Goal: Communication & Community: Answer question/provide support

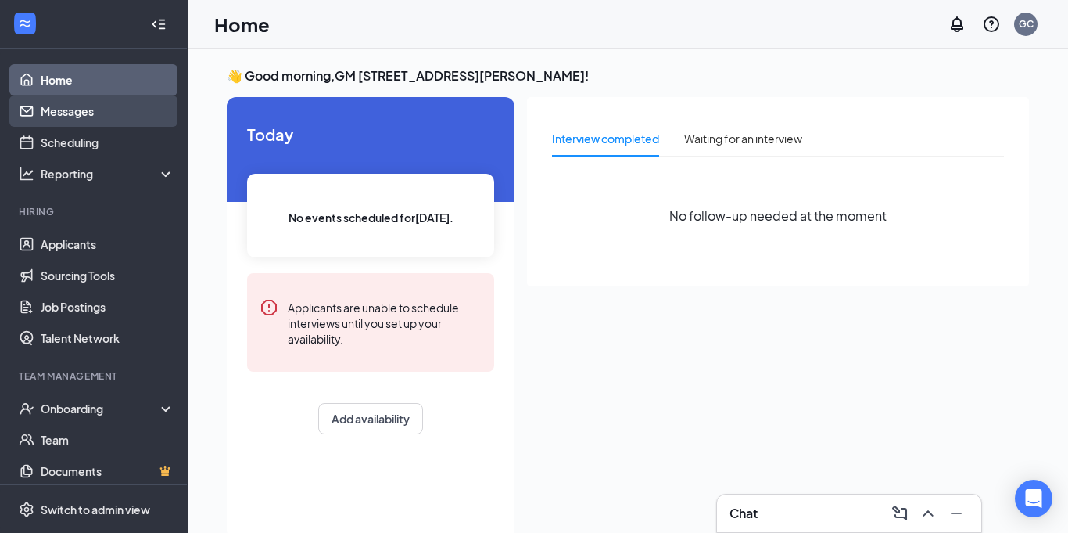
click at [66, 118] on link "Messages" at bounding box center [108, 110] width 134 height 31
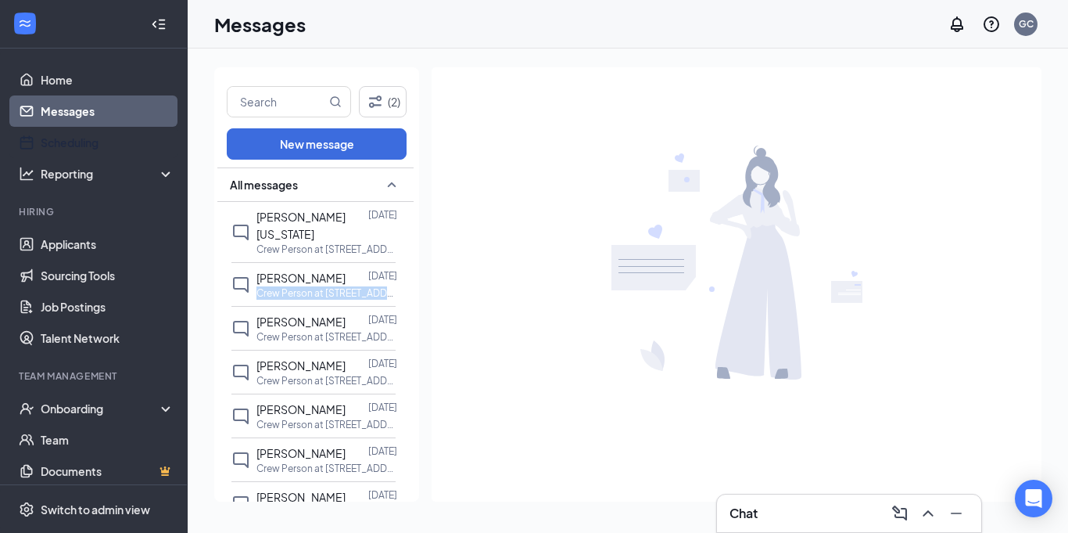
drag, startPoint x: 414, startPoint y: 265, endPoint x: 414, endPoint y: 274, distance: 8.6
click at [414, 274] on div "All messages Kalani Washington Aug 26 Crew Person at 0718 Dorman Centre Zion Li…" at bounding box center [316, 335] width 205 height 337
click at [292, 330] on p "Crew Person at [STREET_ADDRESS][PERSON_NAME]" at bounding box center [326, 336] width 141 height 13
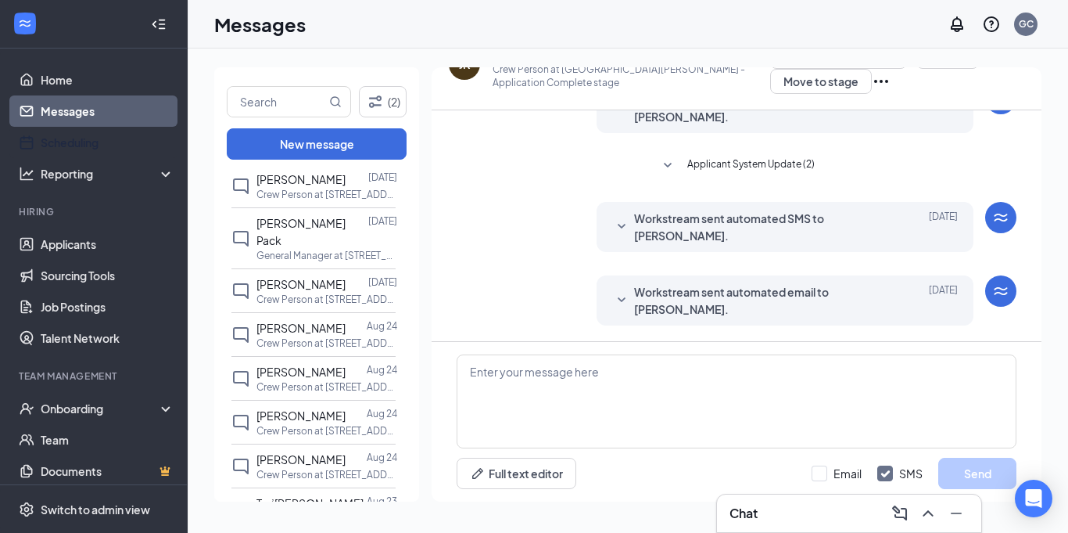
scroll to position [407, 0]
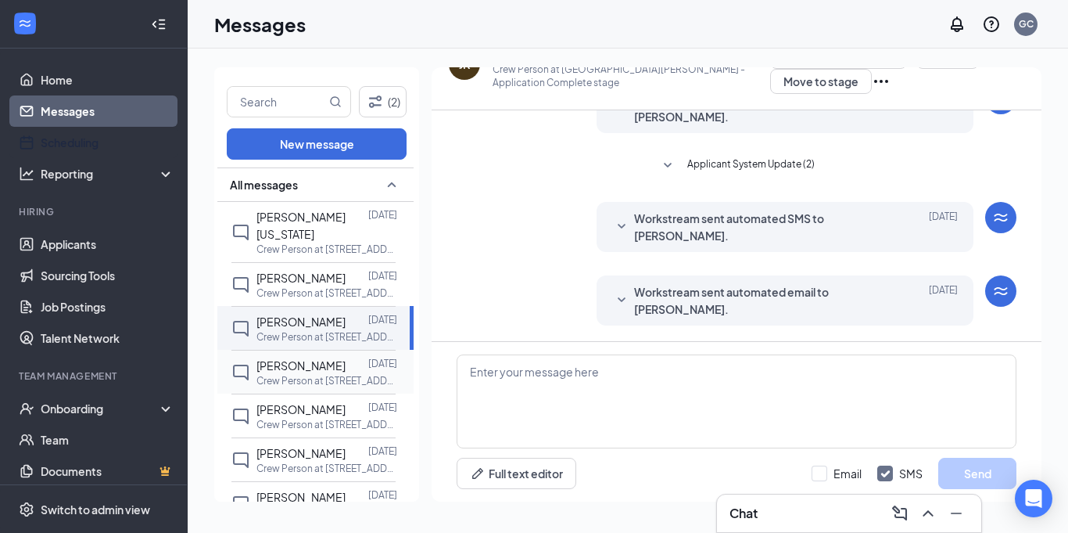
click at [312, 374] on p "Crew Person at [STREET_ADDRESS][PERSON_NAME]" at bounding box center [326, 380] width 141 height 13
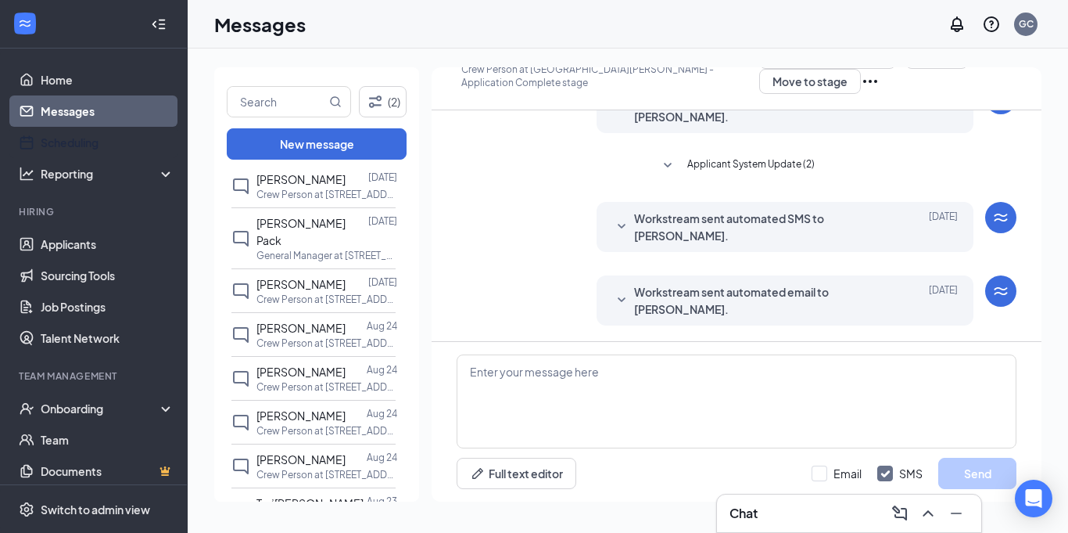
scroll to position [407, 0]
click at [307, 422] on p "Crew Person at [STREET_ADDRESS][PERSON_NAME]" at bounding box center [326, 428] width 141 height 13
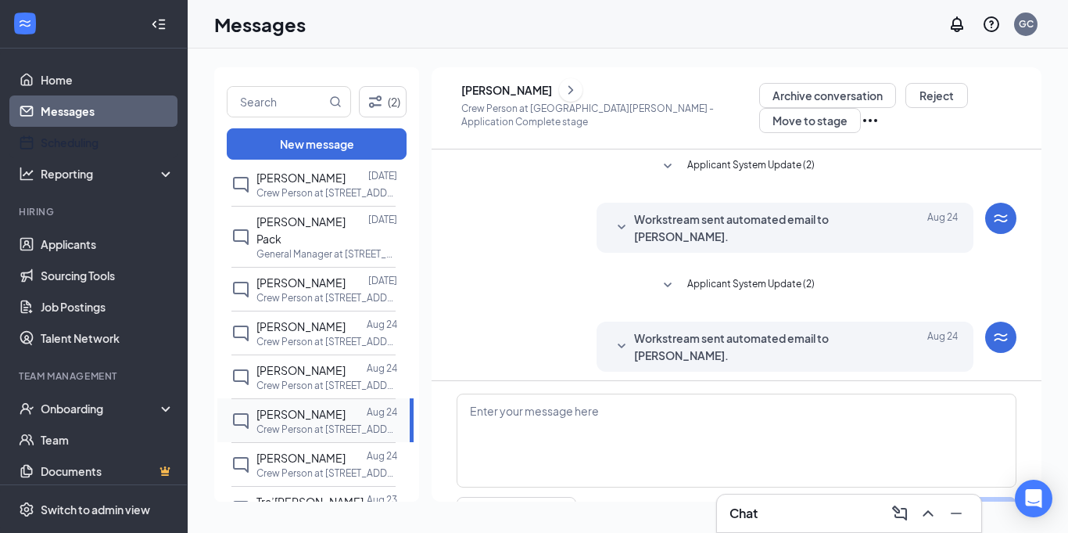
scroll to position [39, 0]
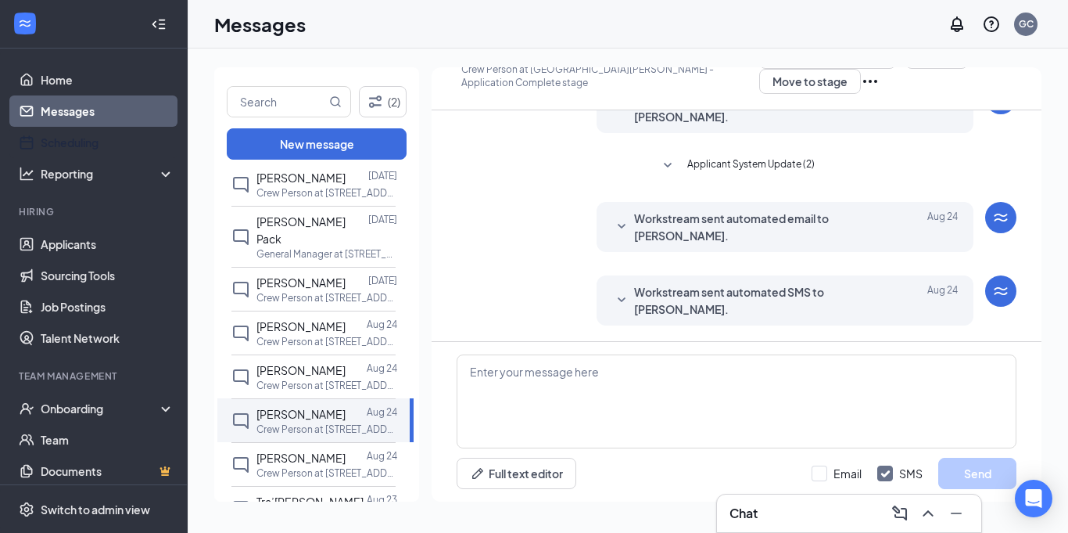
click at [529, 259] on div "Workstream sent automated email to Kemonte Lindsey. Aug 24 Hi Kemonte, Thank yo…" at bounding box center [737, 231] width 560 height 58
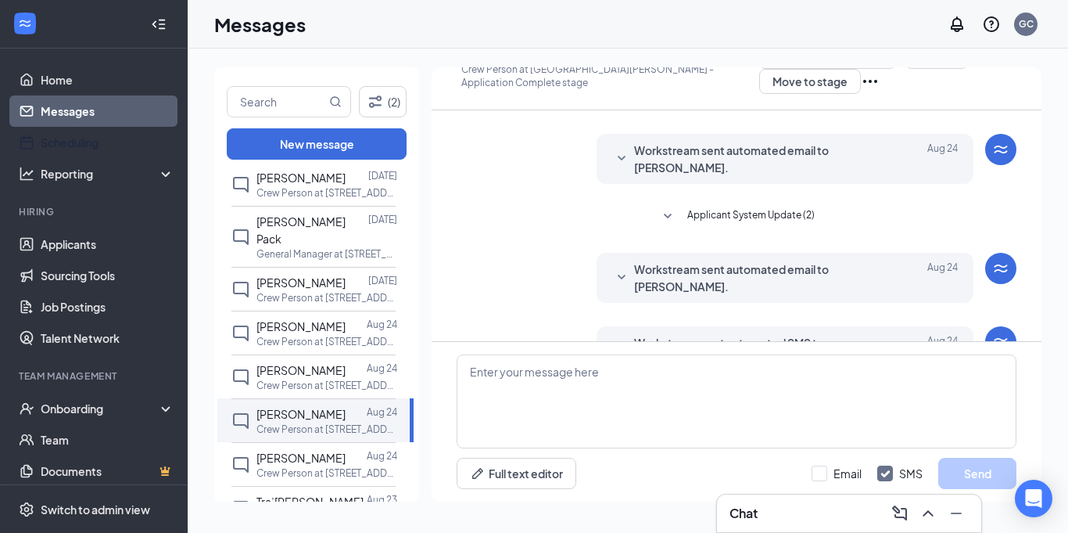
scroll to position [31, 0]
click at [289, 450] on span "[PERSON_NAME]" at bounding box center [300, 457] width 89 height 14
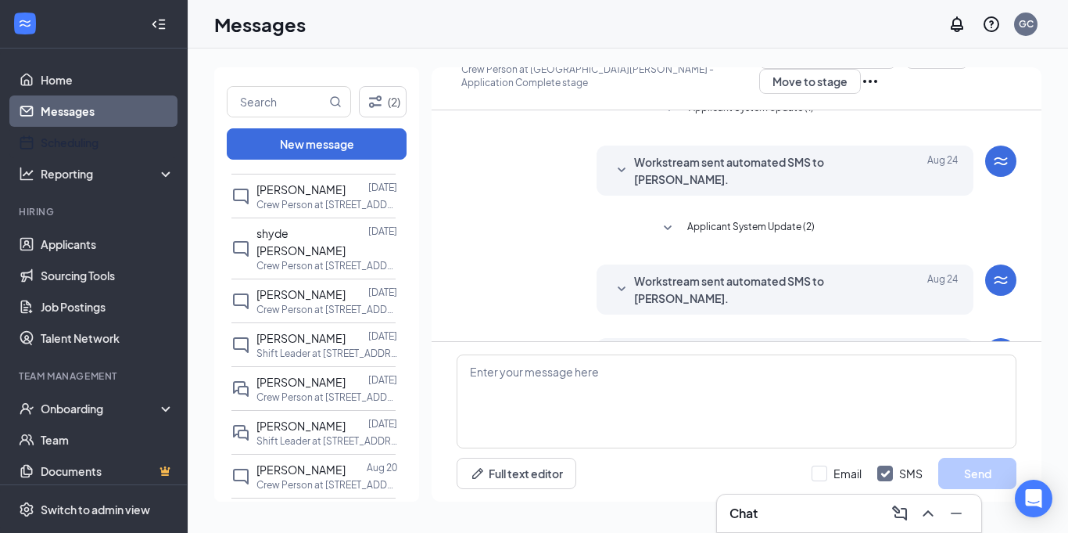
scroll to position [938, 0]
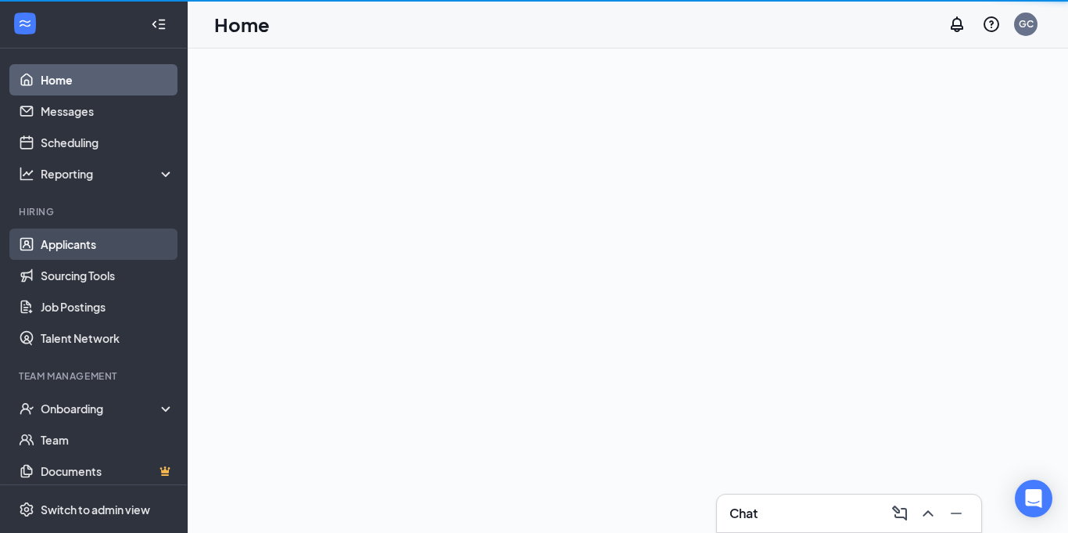
click at [79, 242] on link "Applicants" at bounding box center [108, 243] width 134 height 31
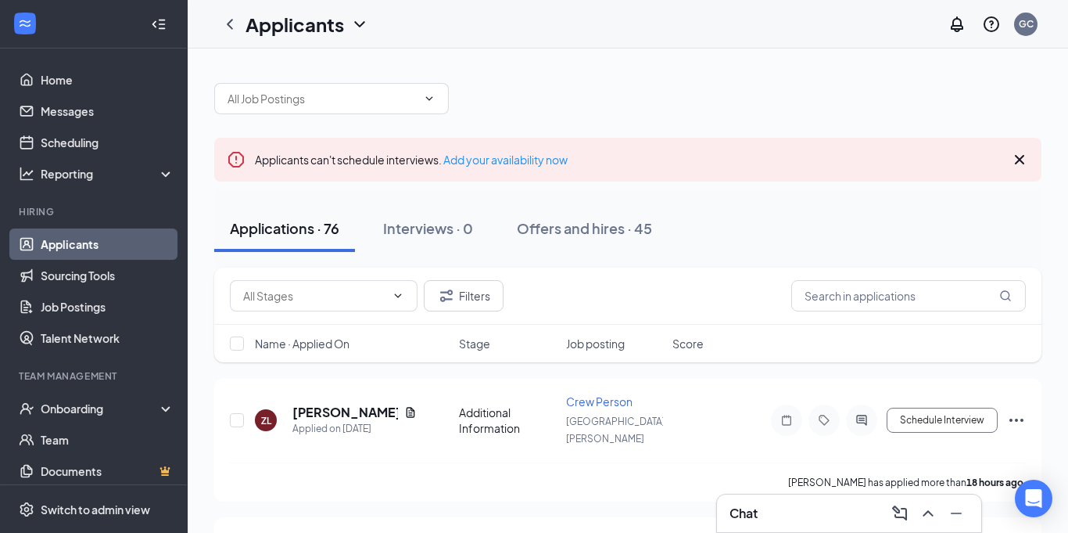
click at [701, 239] on div "Applications · 76 Interviews · 0 Offers and hires · 45" at bounding box center [627, 228] width 827 height 47
click at [95, 105] on link "Messages" at bounding box center [108, 110] width 134 height 31
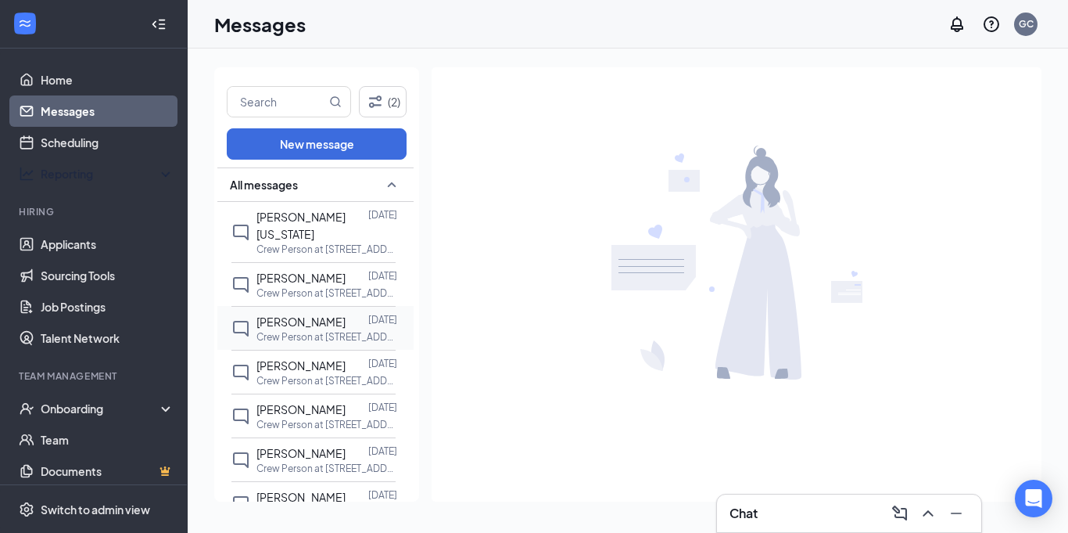
click at [343, 330] on p "Crew Person at [STREET_ADDRESS][PERSON_NAME]" at bounding box center [326, 336] width 141 height 13
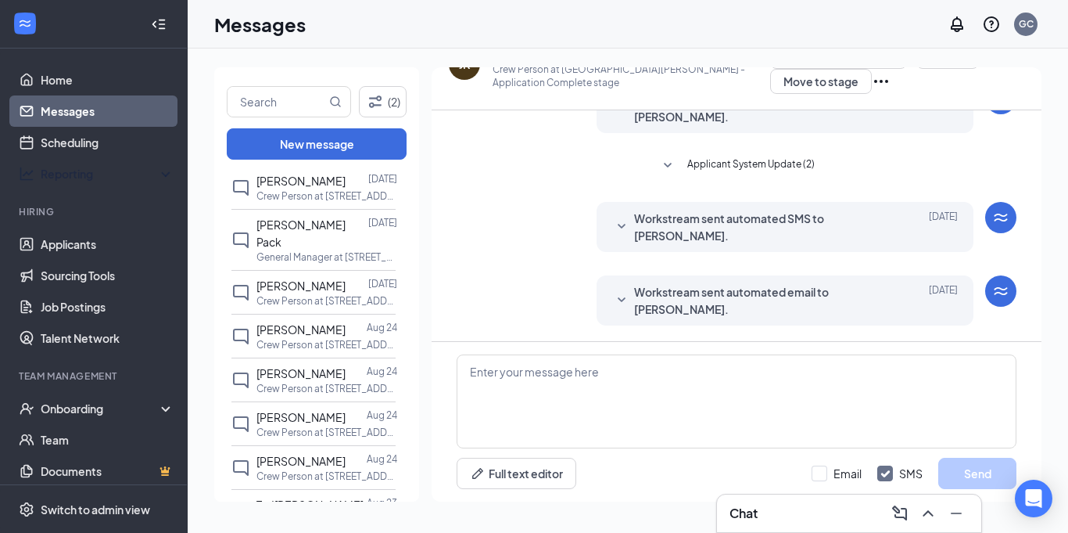
scroll to position [407, 0]
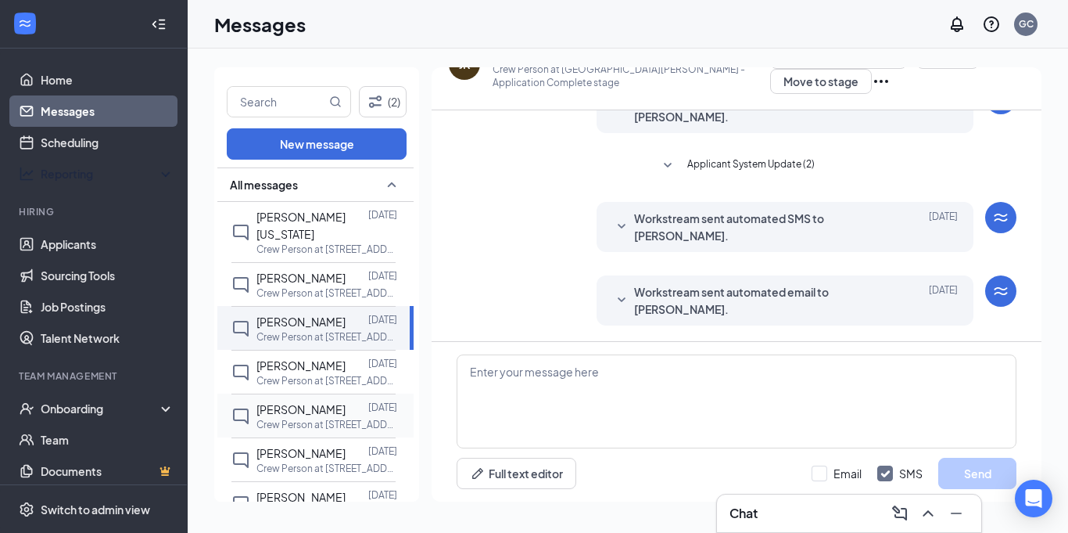
click at [346, 400] on div at bounding box center [357, 408] width 23 height 17
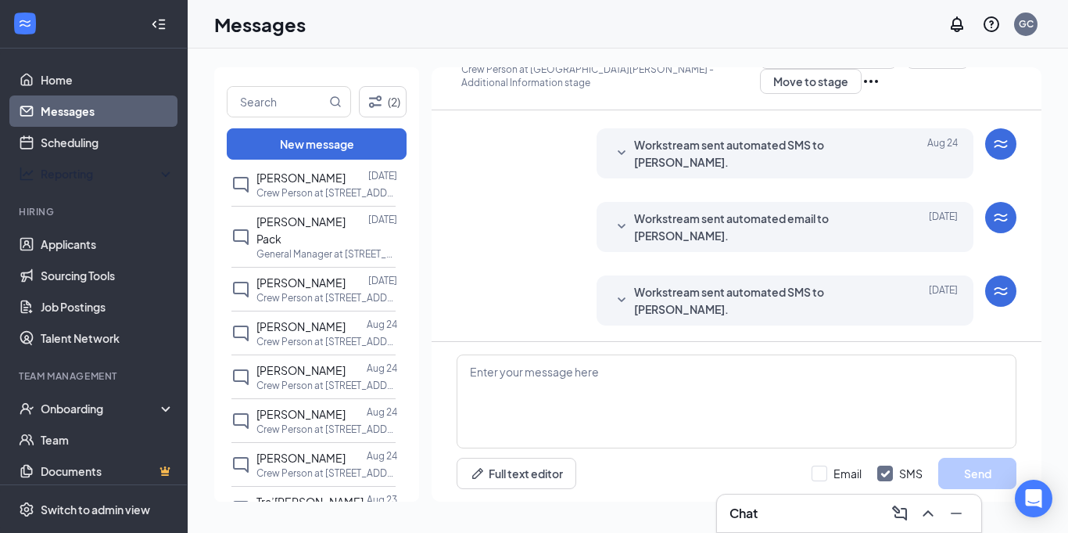
scroll to position [438, 0]
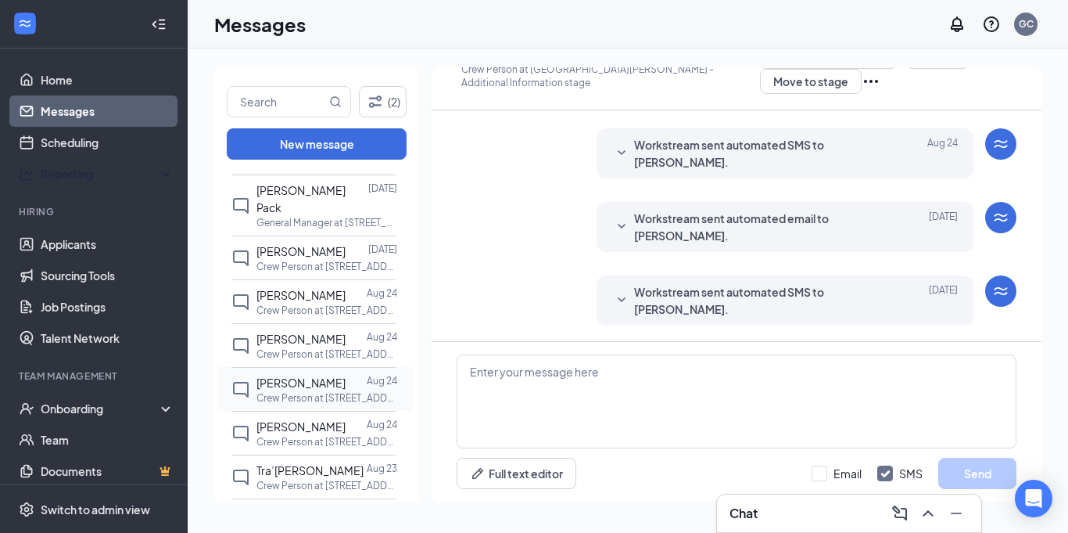
click at [313, 391] on p "Crew Person at [STREET_ADDRESS][PERSON_NAME]" at bounding box center [326, 397] width 141 height 13
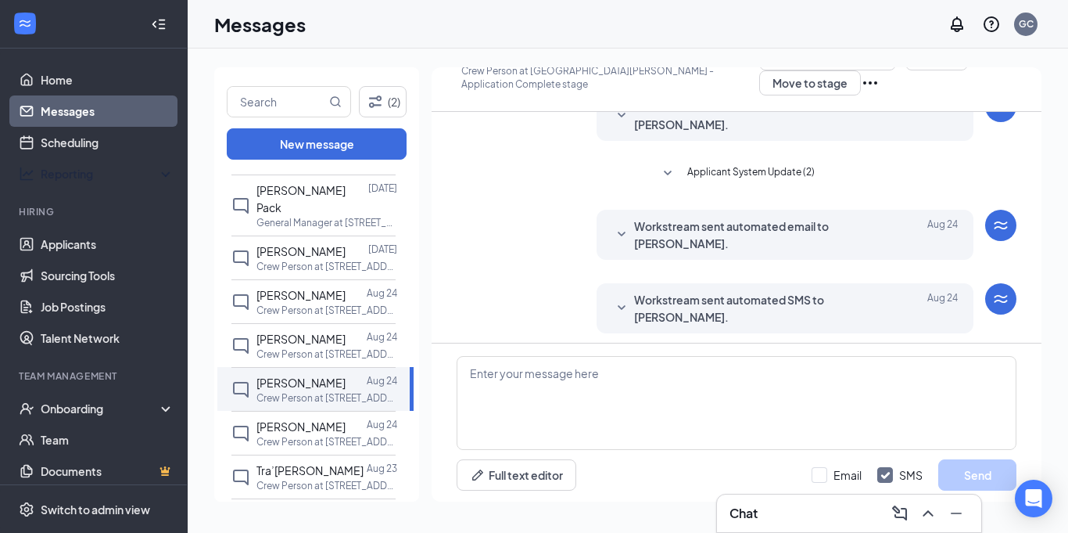
scroll to position [39, 0]
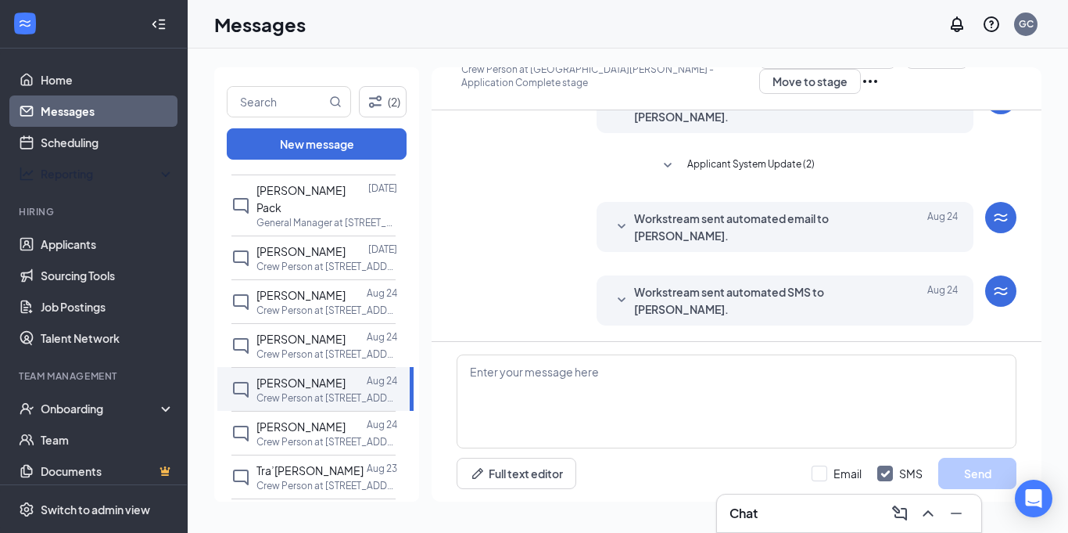
click at [1006, 164] on div "Applicant System Update (2) Workstream sent automated email to [PERSON_NAME]. […" at bounding box center [737, 185] width 560 height 311
click at [319, 435] on p "Crew Person at [STREET_ADDRESS][PERSON_NAME]" at bounding box center [326, 441] width 141 height 13
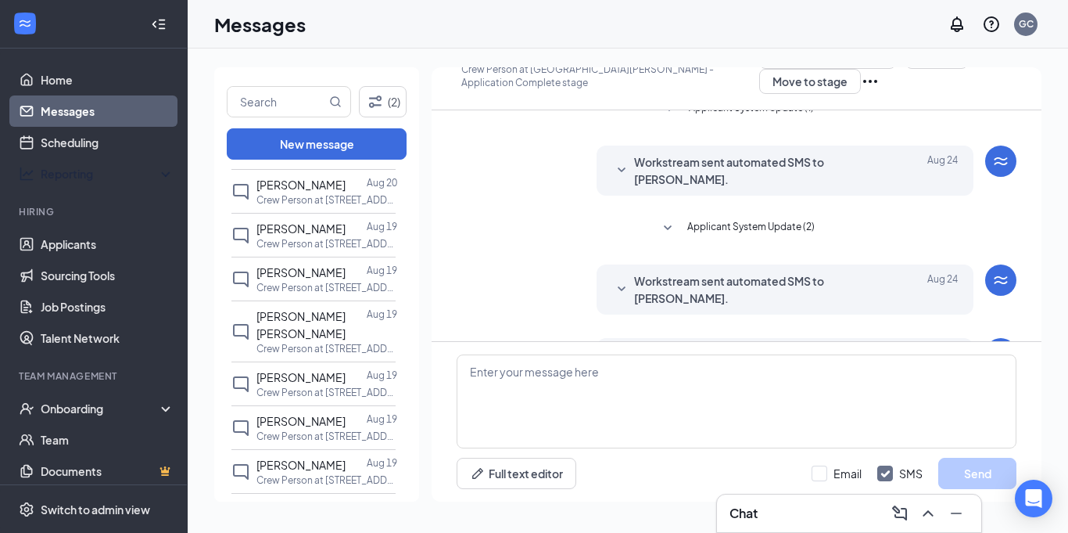
scroll to position [1314, 0]
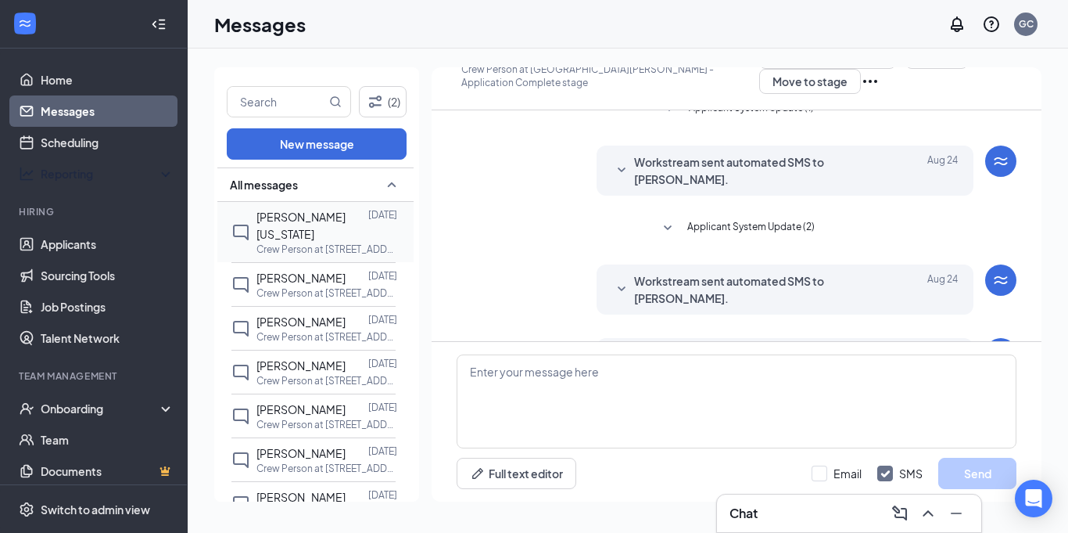
click at [324, 242] on p "Crew Person at [STREET_ADDRESS][PERSON_NAME]" at bounding box center [326, 248] width 141 height 13
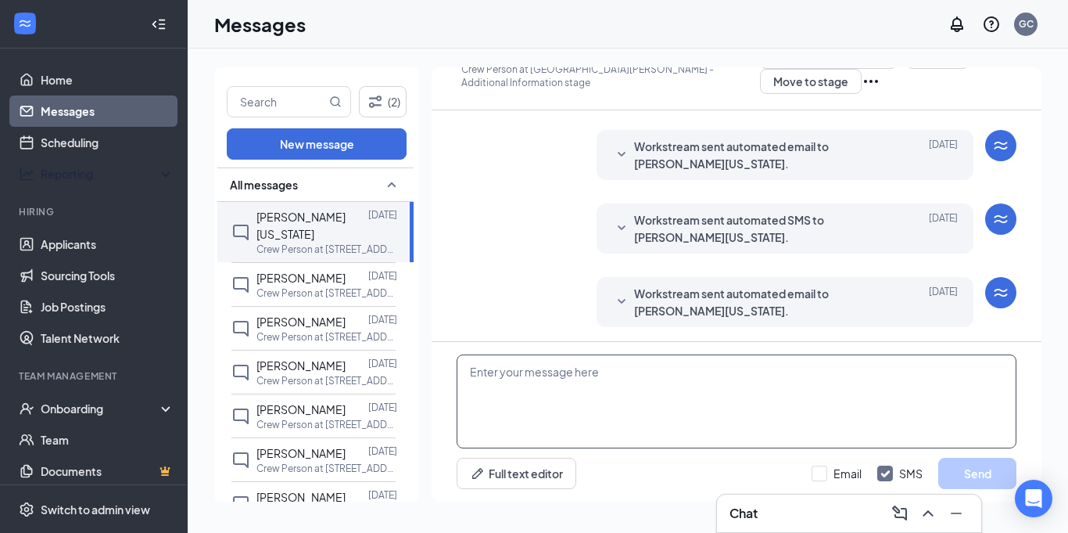
scroll to position [256, 0]
click at [567, 414] on textarea at bounding box center [737, 401] width 560 height 94
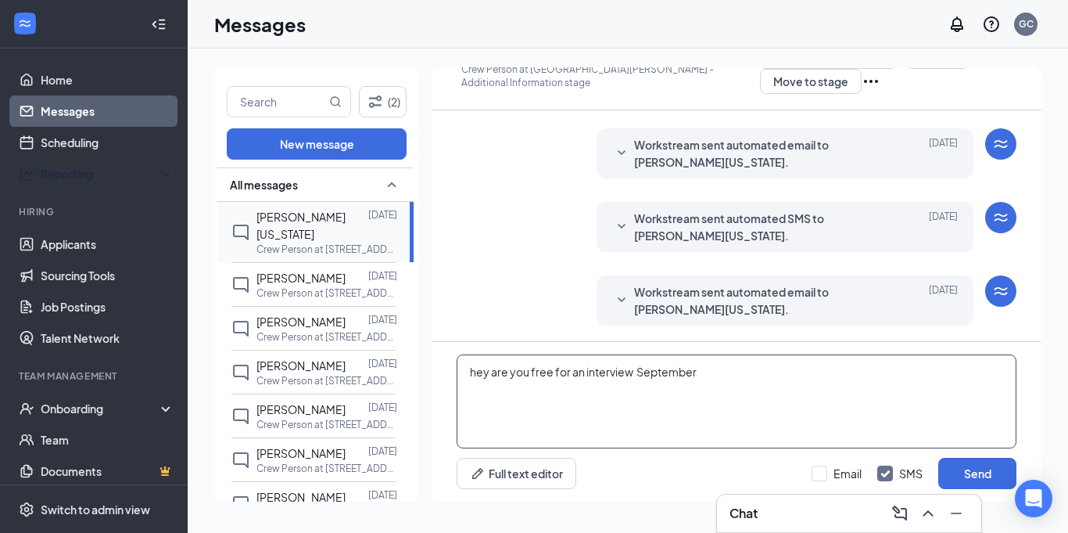
type textarea "hey are you free for an interview September"
drag, startPoint x: 411, startPoint y: 222, endPoint x: 414, endPoint y: 192, distance: 29.9
click at [414, 192] on div "All messages [PERSON_NAME][US_STATE] [DATE] Crew Person at [GEOGRAPHIC_DATA][PE…" at bounding box center [316, 335] width 205 height 337
click at [346, 269] on div at bounding box center [357, 277] width 23 height 17
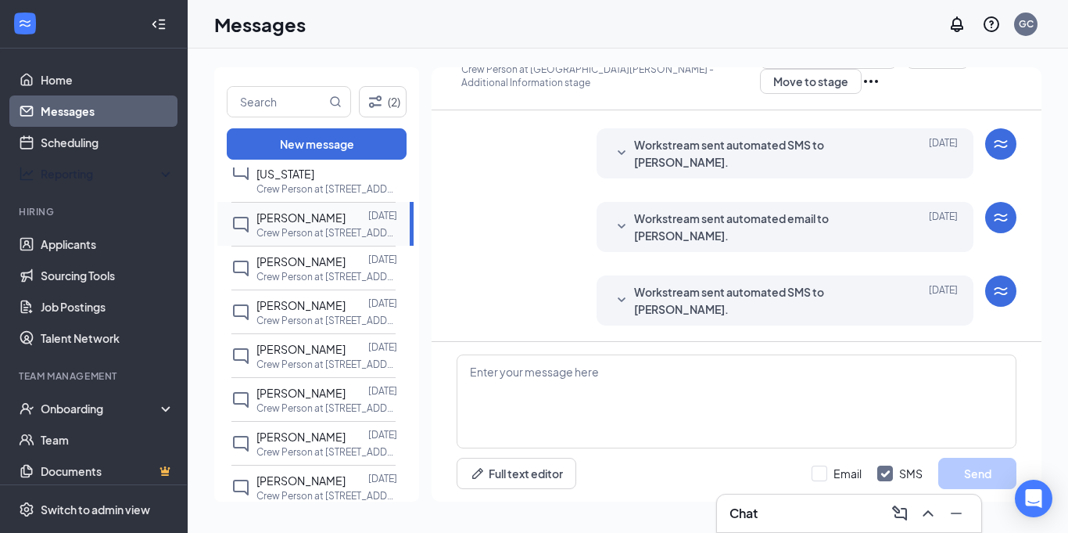
scroll to position [63, 0]
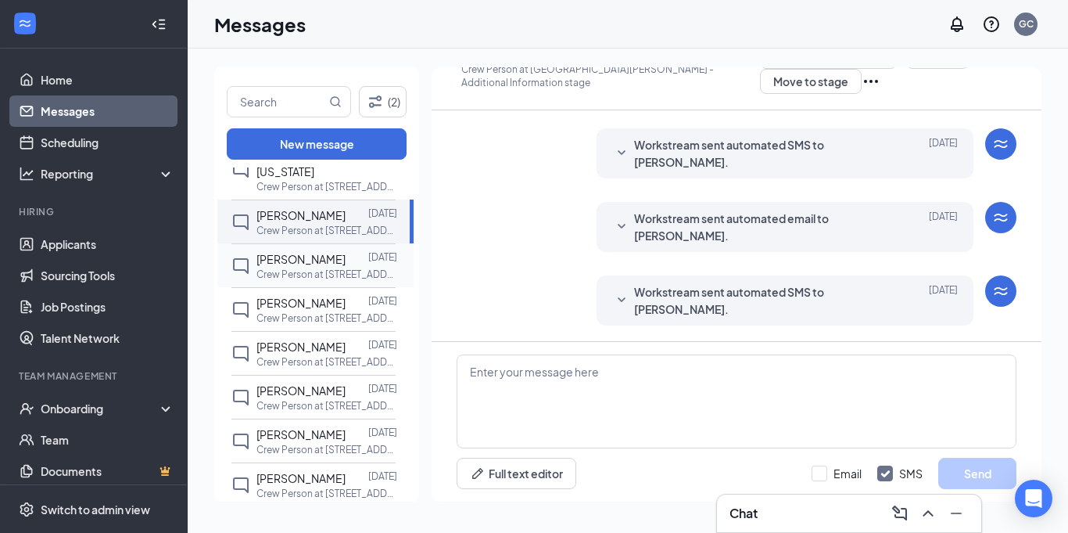
click at [278, 267] on p "Crew Person at [STREET_ADDRESS][PERSON_NAME]" at bounding box center [326, 273] width 141 height 13
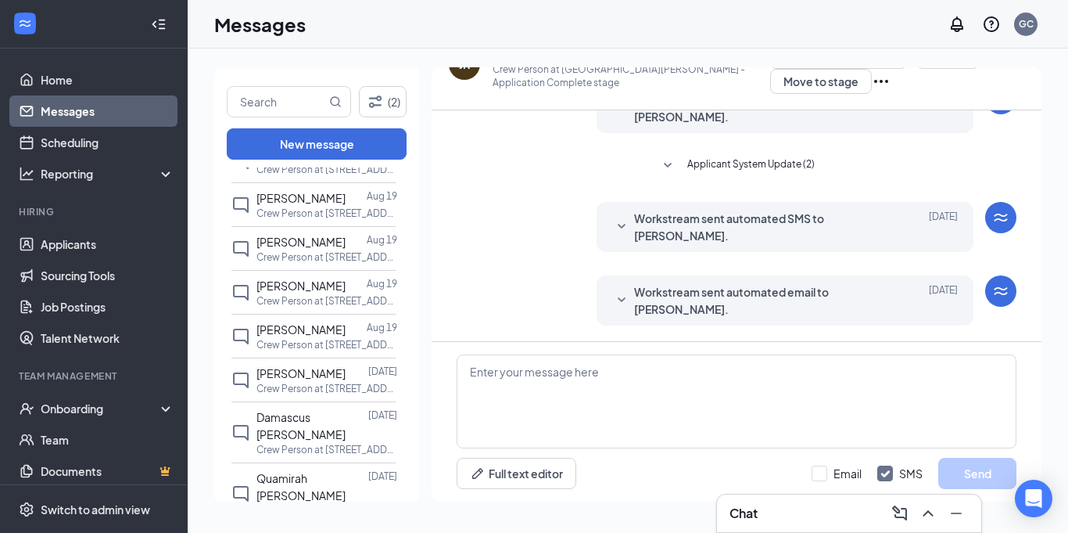
scroll to position [1564, 0]
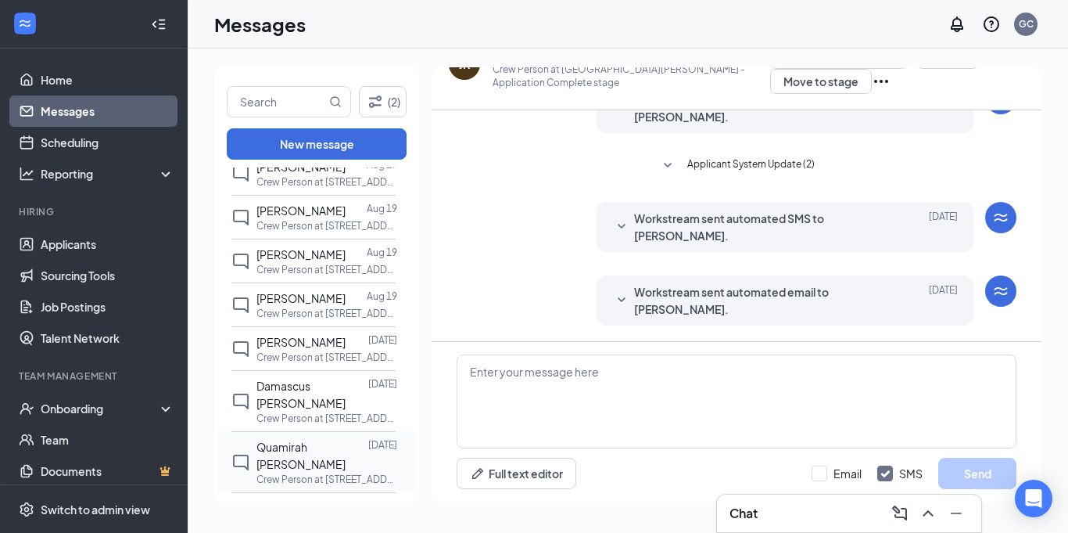
click at [309, 439] on span "Quamirah [PERSON_NAME]" at bounding box center [300, 454] width 89 height 31
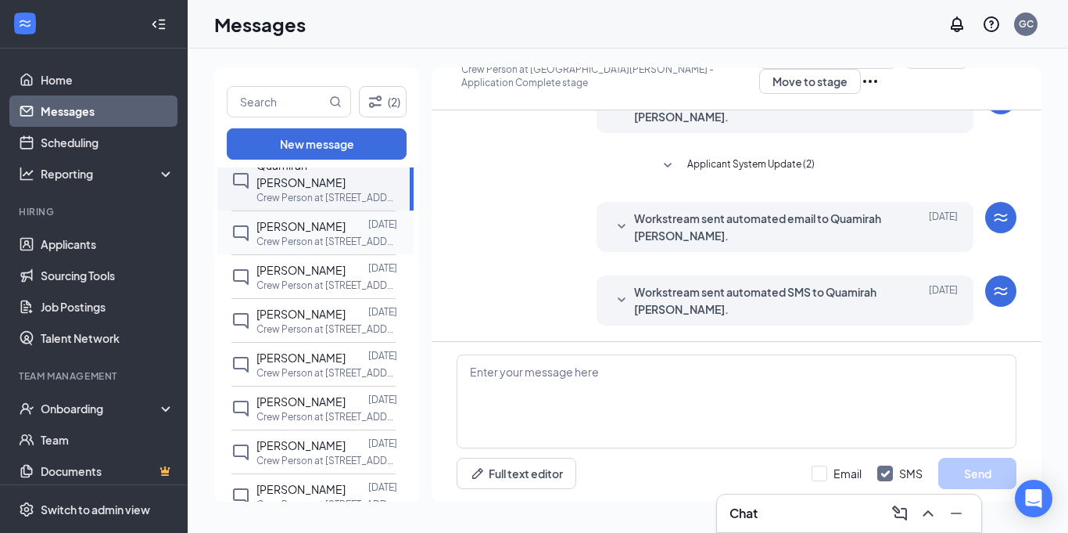
scroll to position [1814, 0]
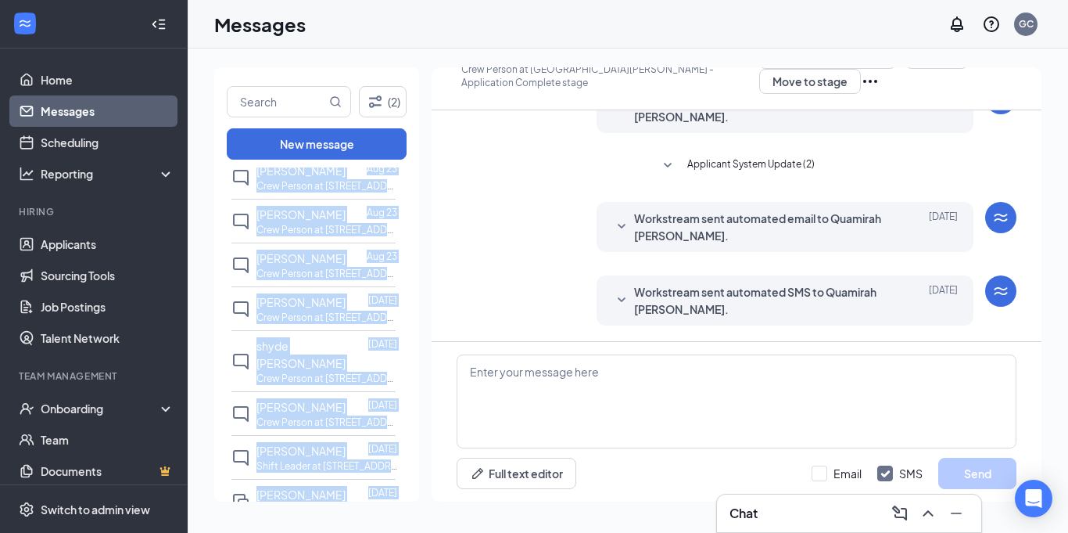
drag, startPoint x: 411, startPoint y: 183, endPoint x: 416, endPoint y: 150, distance: 33.2
click at [416, 150] on div "(2) New message All messages [PERSON_NAME][US_STATE] [DATE] Crew Person at [GEO…" at bounding box center [316, 284] width 205 height 434
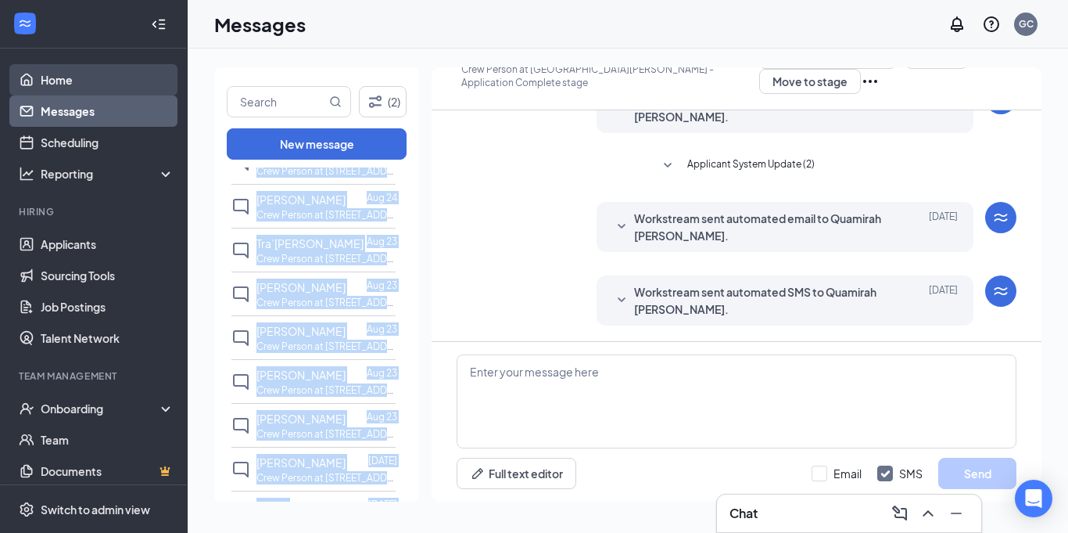
click at [63, 79] on link "Home" at bounding box center [108, 79] width 134 height 31
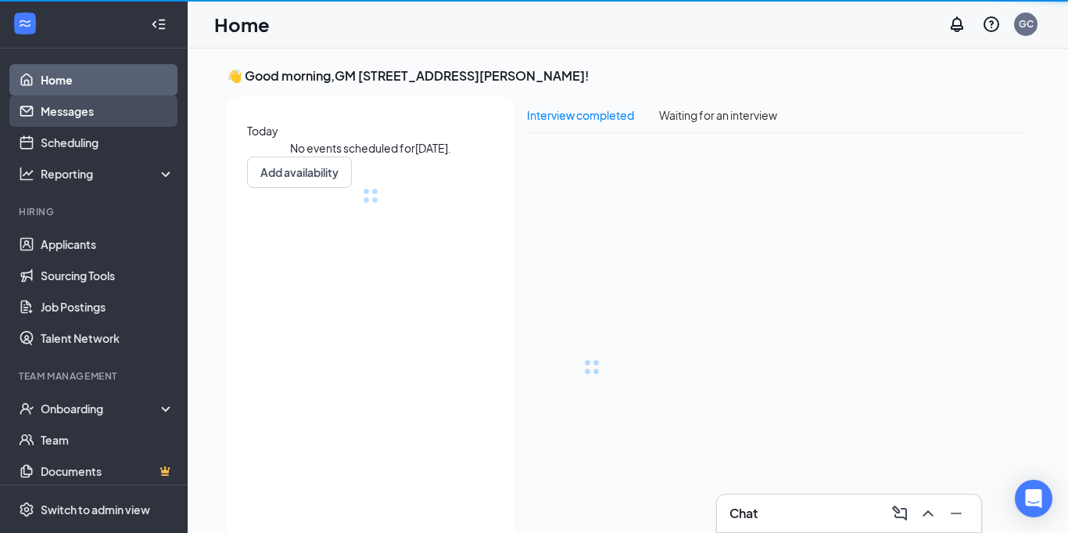
click at [69, 84] on link "Home" at bounding box center [108, 79] width 134 height 31
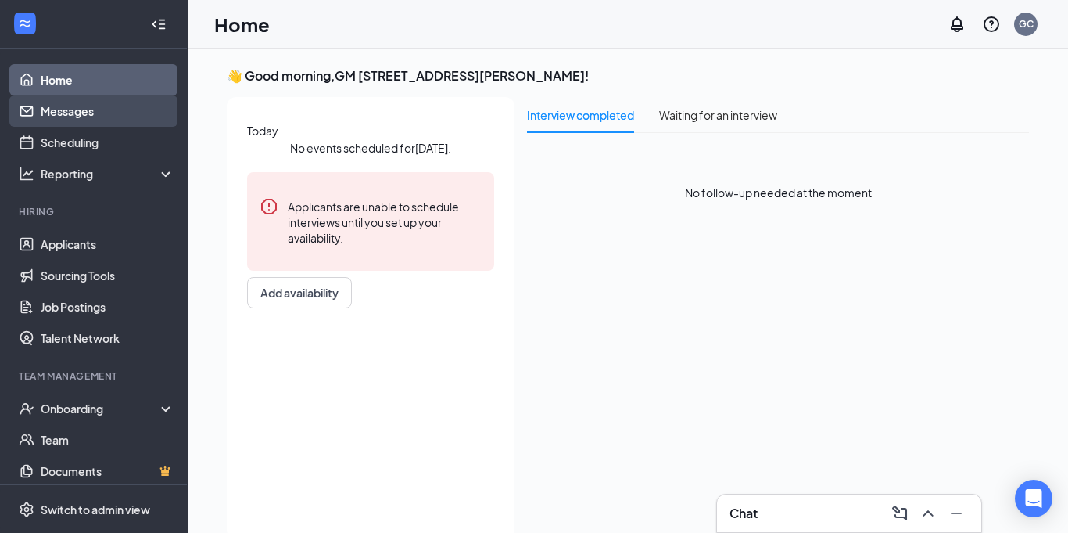
click at [61, 115] on link "Messages" at bounding box center [108, 110] width 134 height 31
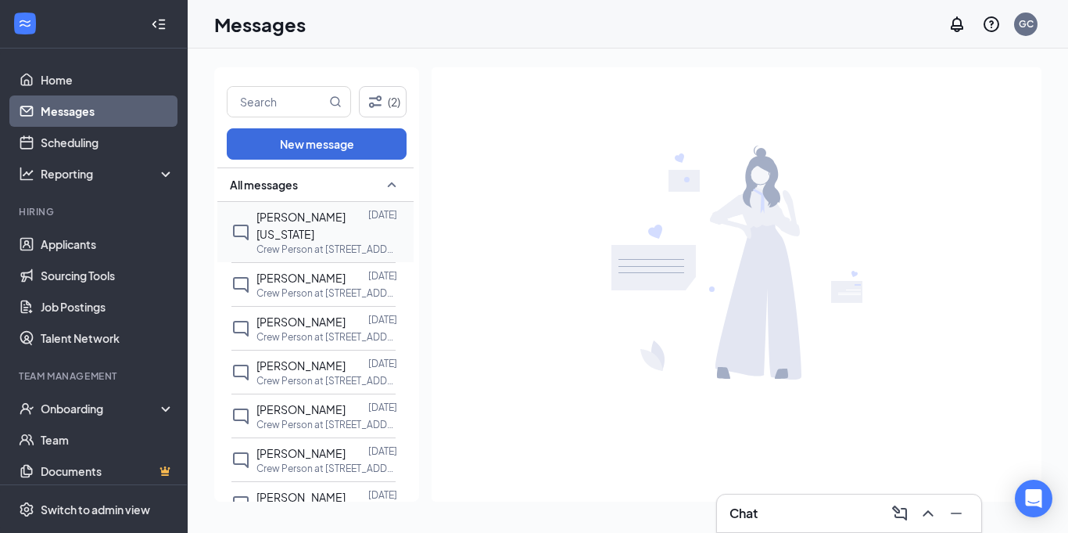
click at [292, 242] on p "Crew Person at [STREET_ADDRESS][PERSON_NAME]" at bounding box center [326, 248] width 141 height 13
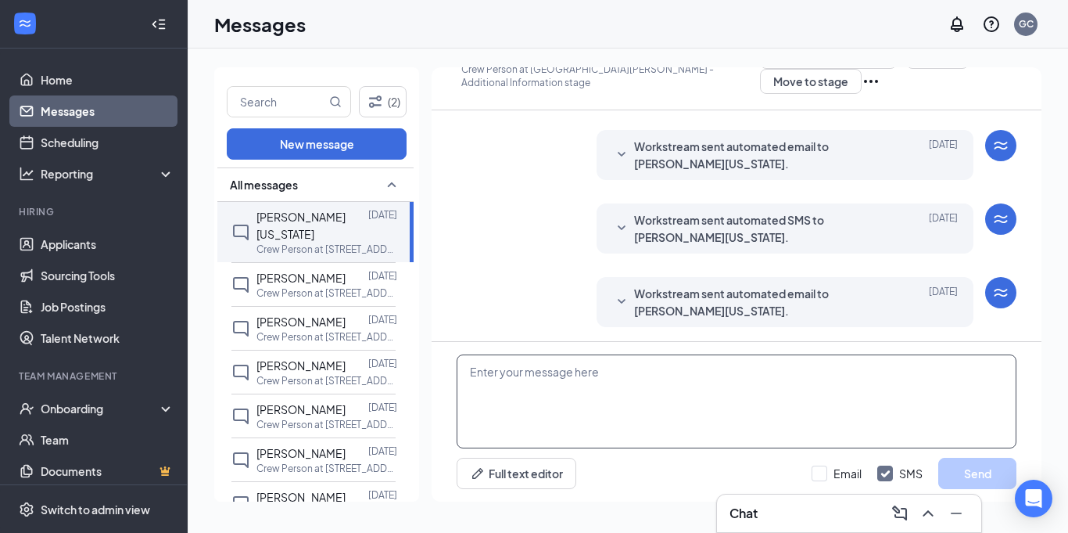
scroll to position [256, 0]
click at [600, 385] on textarea at bounding box center [737, 401] width 560 height 94
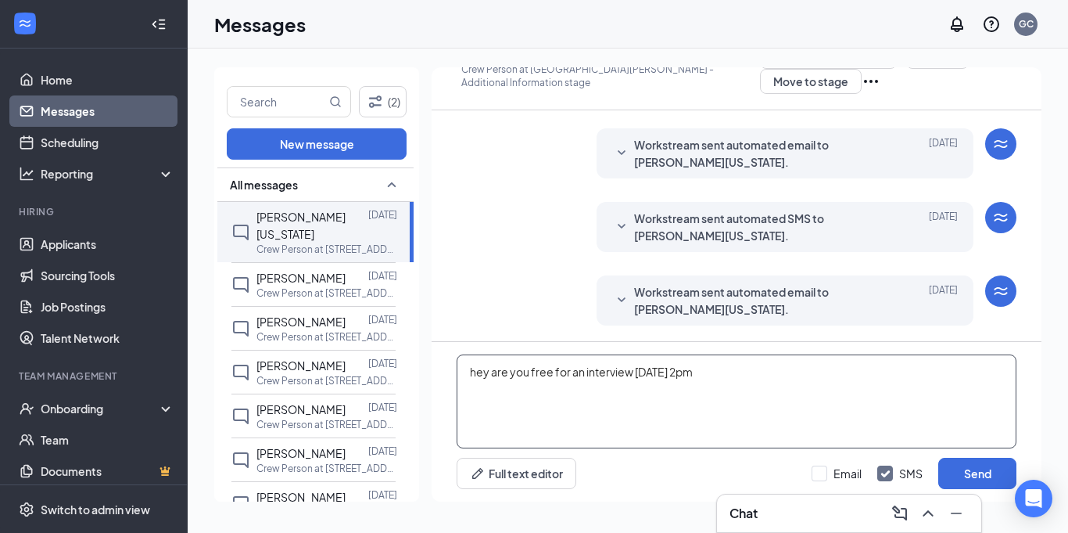
drag, startPoint x: 472, startPoint y: 373, endPoint x: 795, endPoint y: 328, distance: 326.1
click at [795, 328] on div "Applicant System Update (2) Workstream sent automated email to [PERSON_NAME][US…" at bounding box center [737, 305] width 610 height 391
click at [666, 378] on textarea "hey are you free for an interview [DATE] 2pm" at bounding box center [737, 401] width 560 height 94
drag, startPoint x: 469, startPoint y: 376, endPoint x: 839, endPoint y: 378, distance: 369.9
click at [839, 378] on textarea "hey are you free for an interview [DATE] 2pm" at bounding box center [737, 401] width 560 height 94
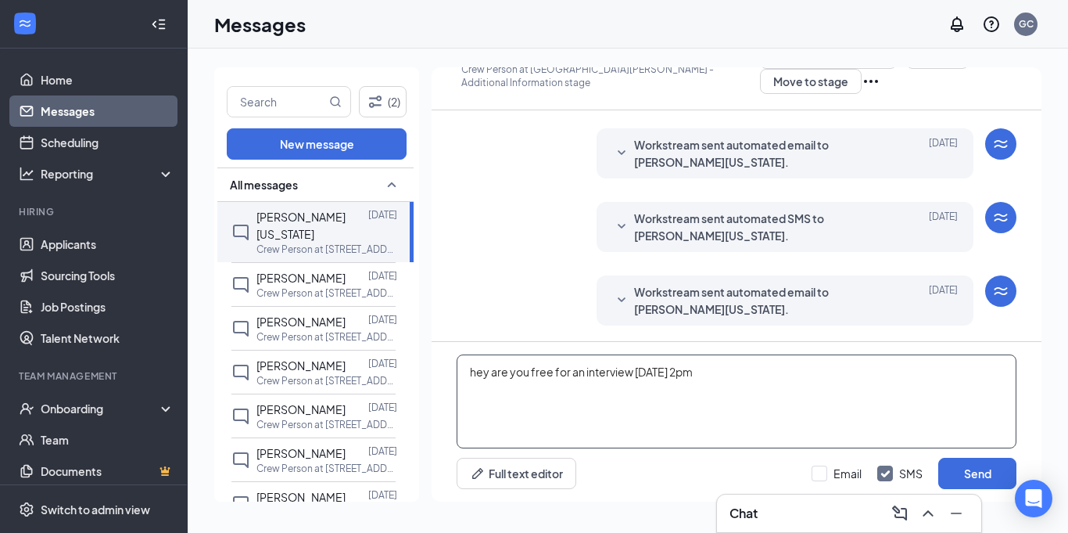
click at [758, 392] on textarea "hey are you free for an interview [DATE] 2pm" at bounding box center [737, 401] width 560 height 94
type textarea "hey are you free for an interview [DATE] 2pm"
click at [957, 462] on button "Send" at bounding box center [977, 472] width 78 height 31
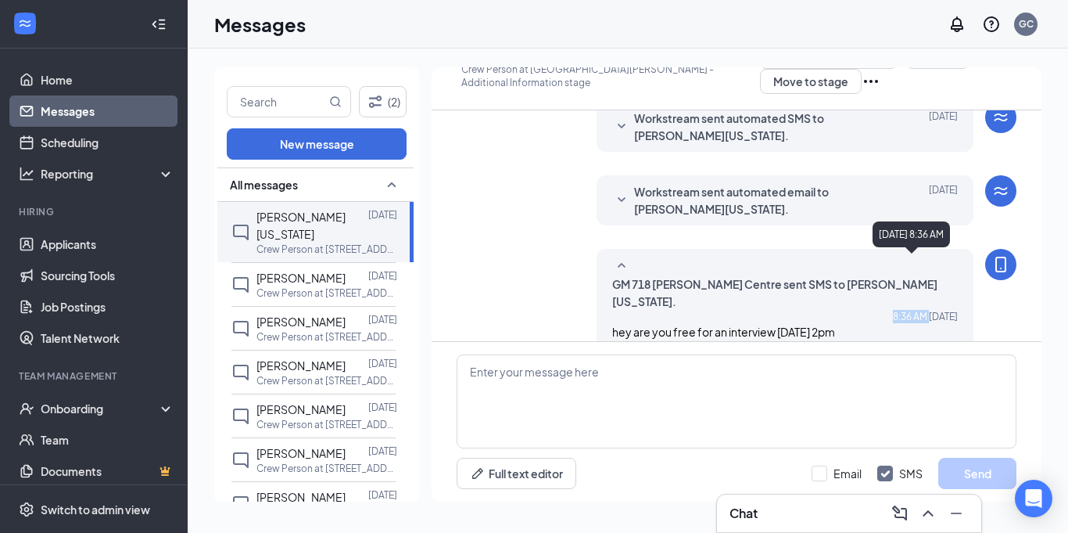
drag, startPoint x: 611, startPoint y: 310, endPoint x: 921, endPoint y: 284, distance: 311.5
click at [921, 284] on div "GM 718 [PERSON_NAME] Centre sent SMS to [PERSON_NAME][US_STATE]. [DATE] 8:36 AM…" at bounding box center [785, 298] width 377 height 99
click at [961, 312] on div "GM 718 [PERSON_NAME] Centre sent SMS to [PERSON_NAME][US_STATE]. [DATE] 8:36 AM…" at bounding box center [785, 298] width 377 height 99
drag, startPoint x: 611, startPoint y: 308, endPoint x: 921, endPoint y: 308, distance: 310.5
click at [921, 308] on div "GM 718 [PERSON_NAME] Centre sent SMS to [PERSON_NAME][US_STATE]. [DATE] 8:36 AM…" at bounding box center [785, 298] width 377 height 99
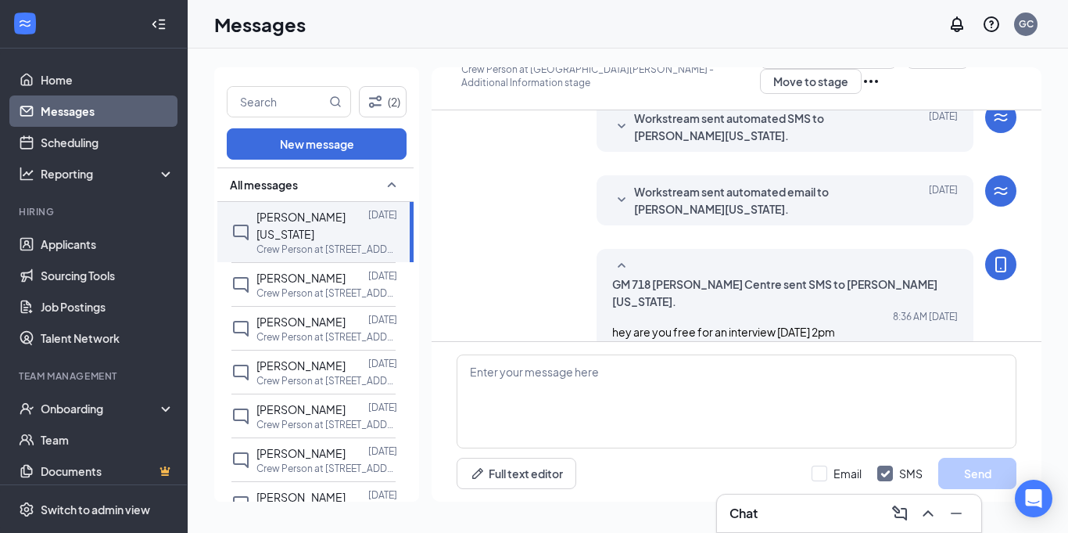
click at [835, 325] on span "hey are you free for an interview [DATE] 2pm" at bounding box center [723, 332] width 223 height 14
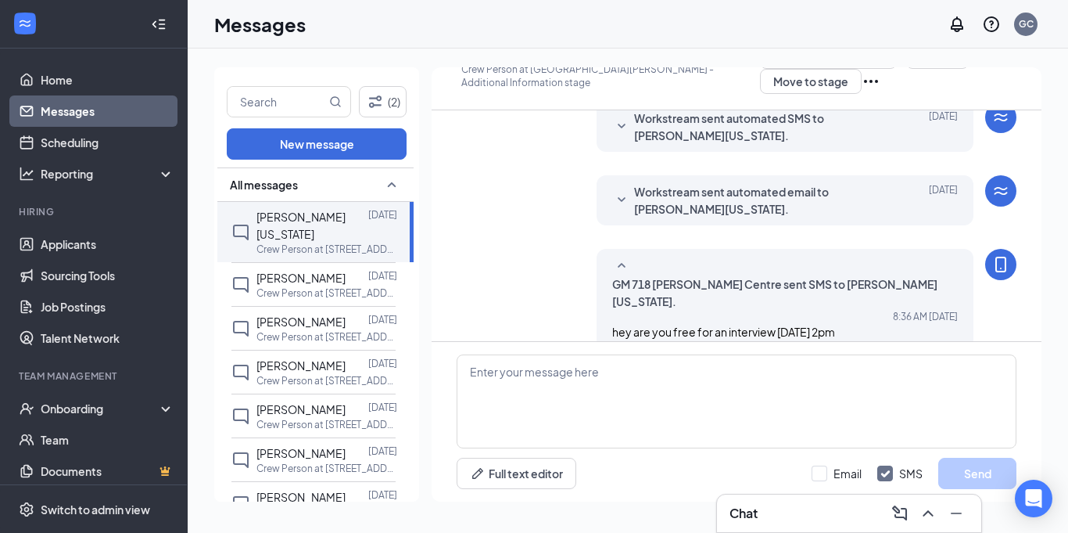
click at [835, 325] on span "hey are you free for an interview [DATE] 2pm" at bounding box center [723, 332] width 223 height 14
drag, startPoint x: 613, startPoint y: 313, endPoint x: 910, endPoint y: 319, distance: 297.2
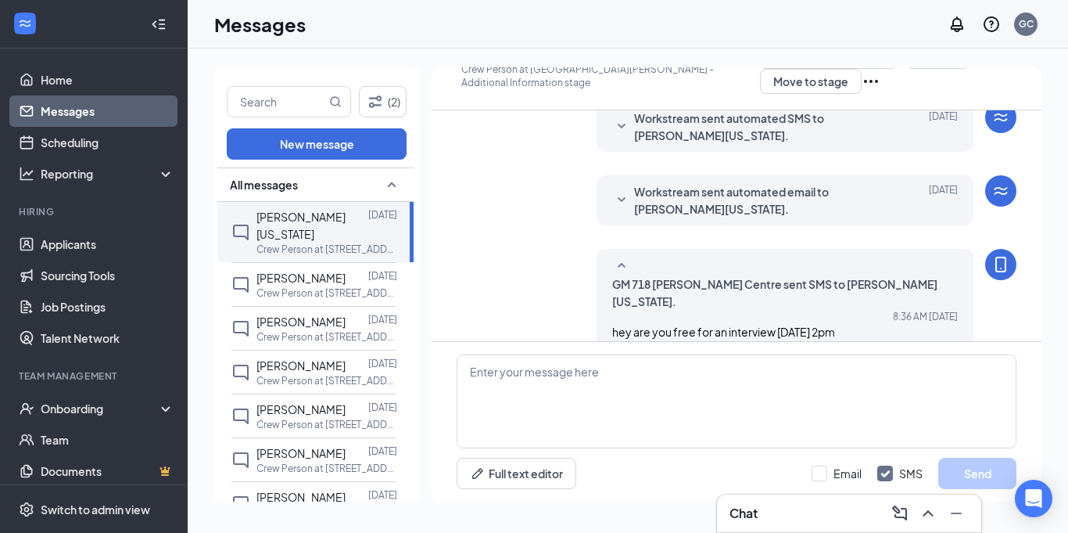
click at [910, 319] on div "GM 718 [PERSON_NAME] Centre sent SMS to [PERSON_NAME][US_STATE]. [DATE] 8:36 AM…" at bounding box center [785, 298] width 377 height 99
click at [926, 326] on div "GM 718 [PERSON_NAME] Centre sent SMS to [PERSON_NAME][US_STATE]. [DATE] 8:36 AM…" at bounding box center [737, 302] width 560 height 107
click at [927, 327] on div "GM 718 [PERSON_NAME] Centre sent SMS to [PERSON_NAME][US_STATE]. [DATE] 8:36 AM…" at bounding box center [737, 302] width 560 height 107
drag, startPoint x: 614, startPoint y: 308, endPoint x: 960, endPoint y: 271, distance: 348.4
click at [960, 271] on div "GM 718 [PERSON_NAME] Centre sent SMS to [PERSON_NAME][US_STATE]. [DATE] 8:36 AM…" at bounding box center [785, 298] width 377 height 99
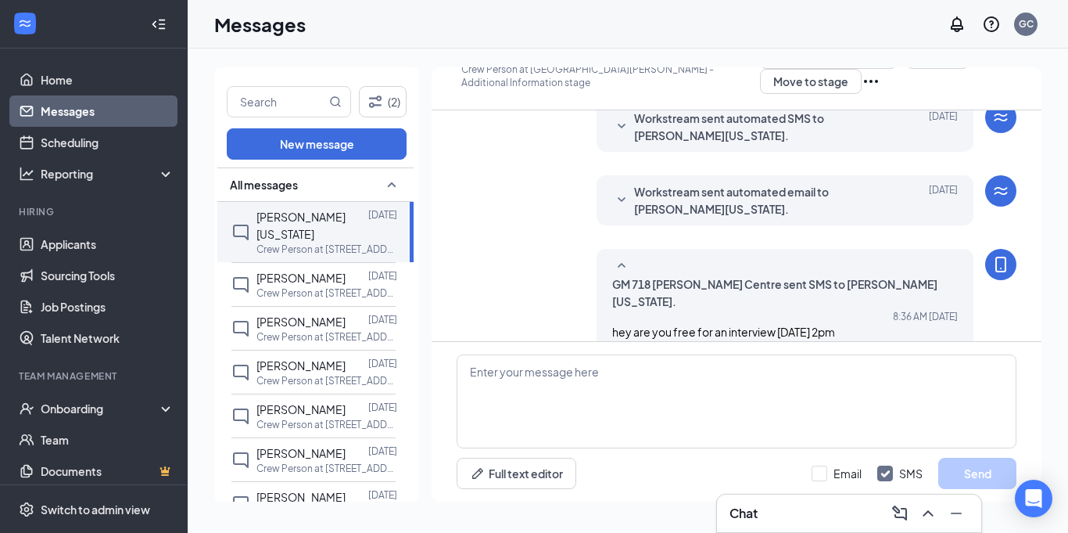
click at [941, 323] on div "hey are you free for an interview [DATE] 2pm" at bounding box center [785, 331] width 346 height 17
drag, startPoint x: 612, startPoint y: 307, endPoint x: 787, endPoint y: 292, distance: 175.7
click at [787, 292] on div "GM 718 [PERSON_NAME] Centre sent SMS to [PERSON_NAME][US_STATE]. [DATE] 8:36 AM…" at bounding box center [785, 298] width 377 height 99
click at [600, 316] on div "GM 718 [PERSON_NAME] Centre sent SMS to [PERSON_NAME][US_STATE]. [DATE] 8:36 AM…" at bounding box center [785, 298] width 377 height 99
drag, startPoint x: 612, startPoint y: 314, endPoint x: 857, endPoint y: 289, distance: 246.0
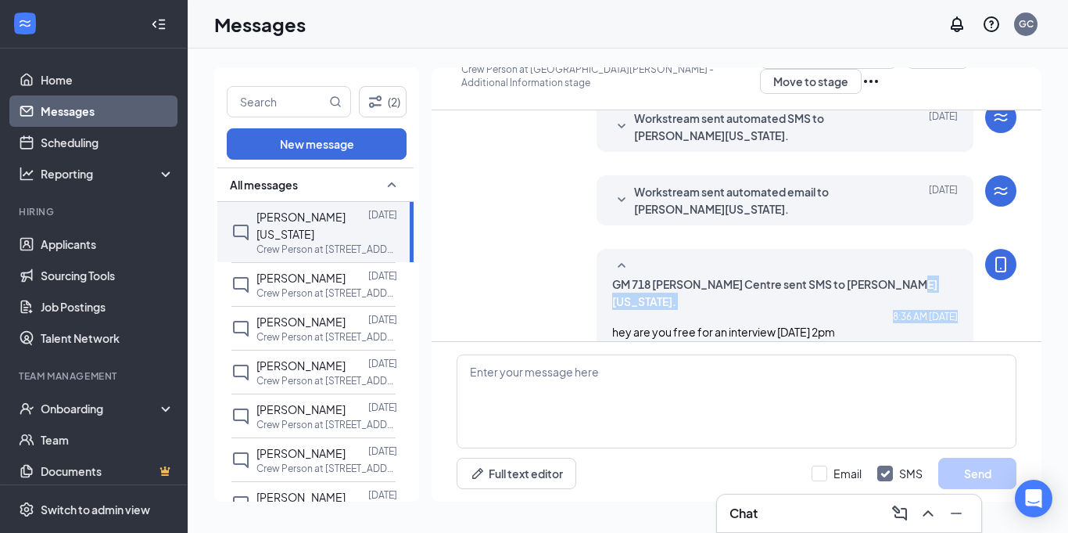
click at [857, 289] on div "GM 718 [PERSON_NAME] Centre sent SMS to [PERSON_NAME][US_STATE]. [DATE] 8:36 AM…" at bounding box center [785, 298] width 377 height 99
click at [838, 289] on span "GM 718 [PERSON_NAME] Centre sent SMS to [PERSON_NAME][US_STATE]." at bounding box center [785, 292] width 346 height 34
